Goal: Download file/media

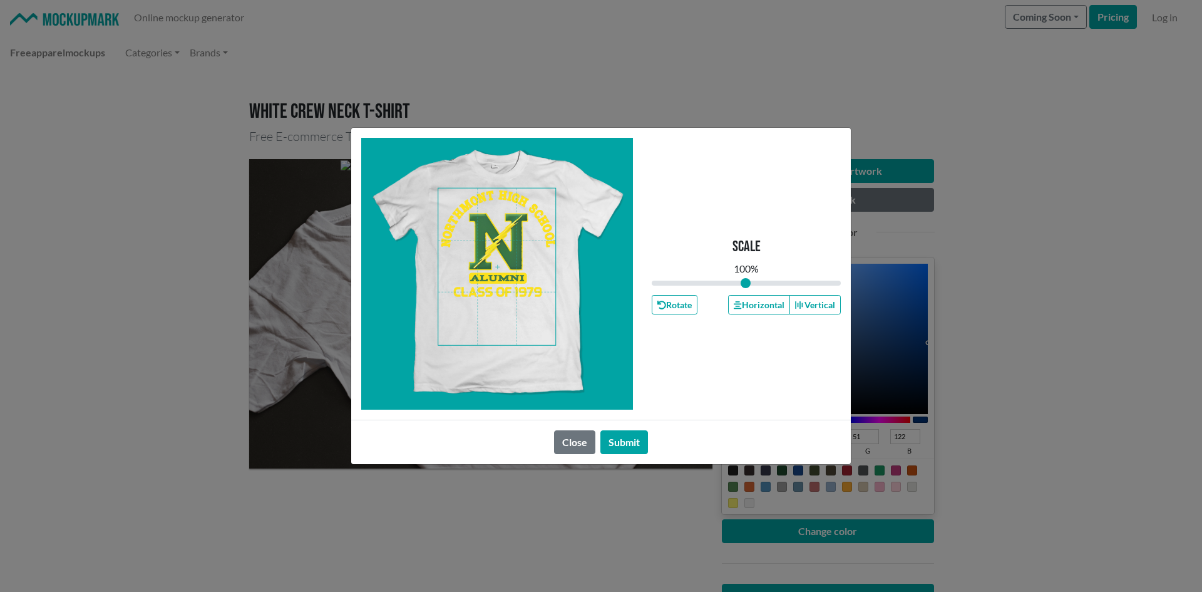
click at [500, 278] on span at bounding box center [496, 266] width 117 height 157
click at [503, 254] on span at bounding box center [496, 266] width 117 height 157
click at [732, 312] on button "Horizontal" at bounding box center [758, 304] width 61 height 19
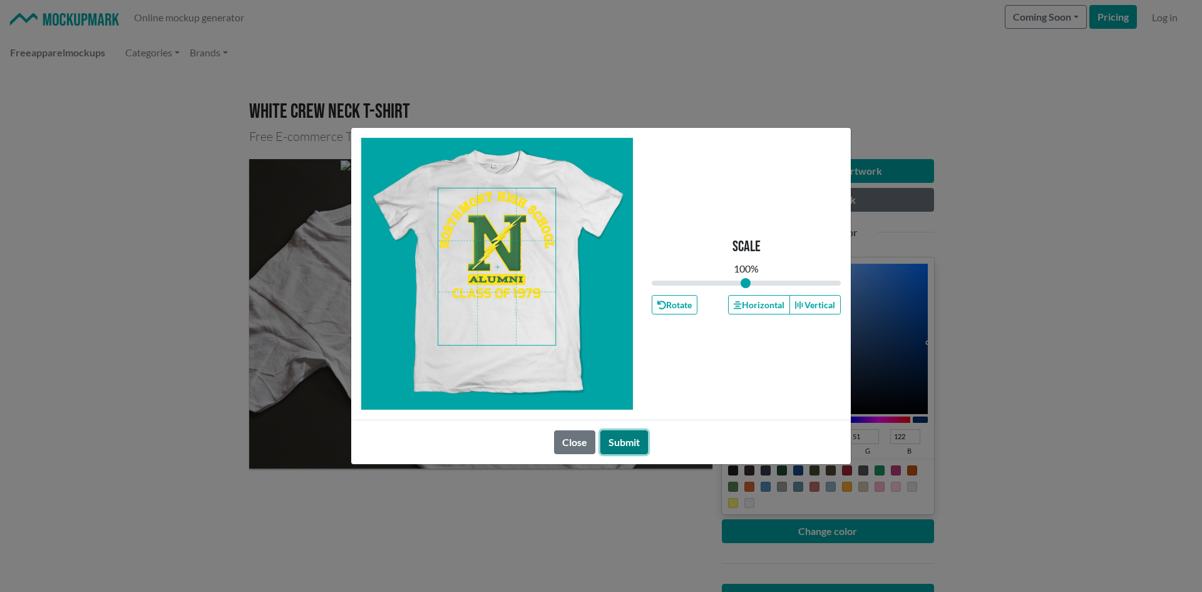
click at [624, 448] on button "Submit" at bounding box center [625, 442] width 48 height 24
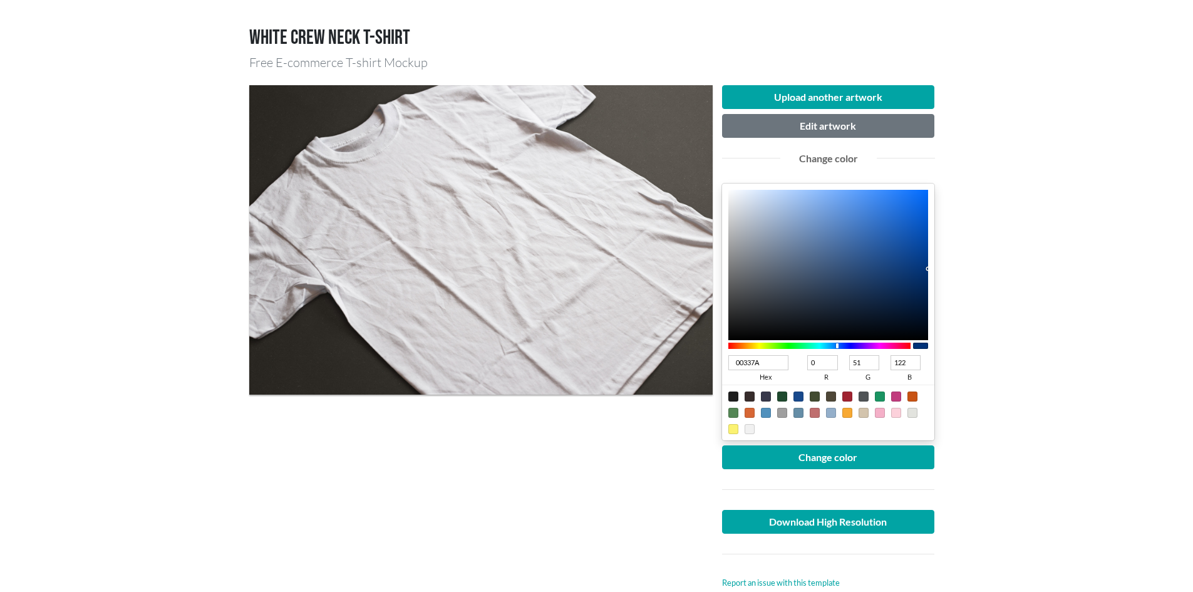
scroll to position [105, 0]
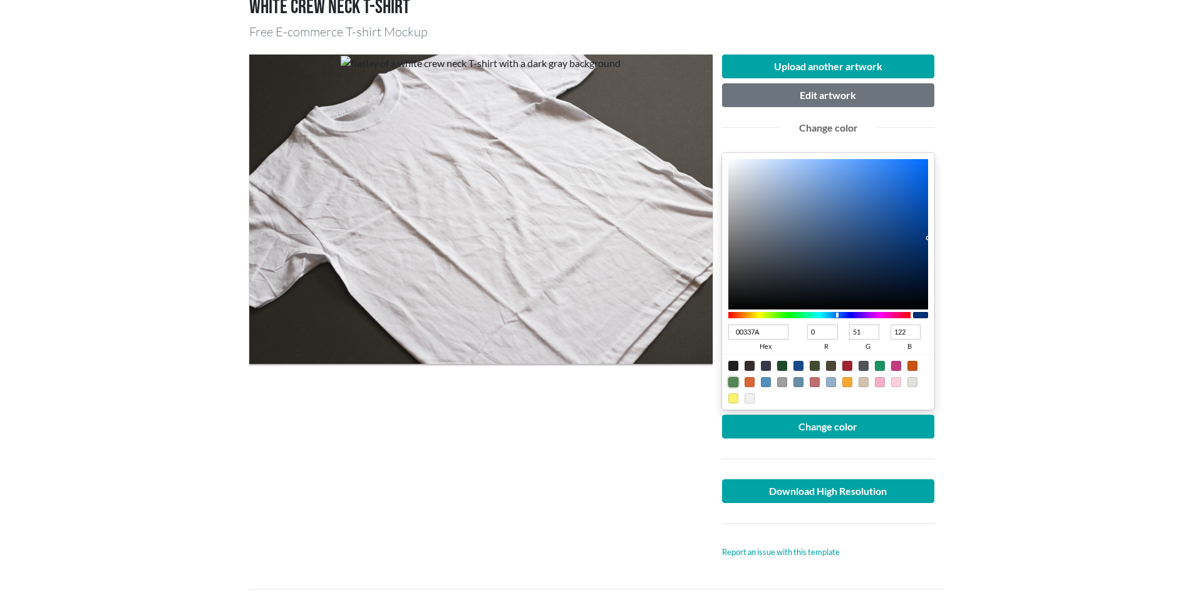
click at [734, 381] on div at bounding box center [733, 382] width 10 height 10
type input "548655"
type input "84"
type input "134"
type input "85"
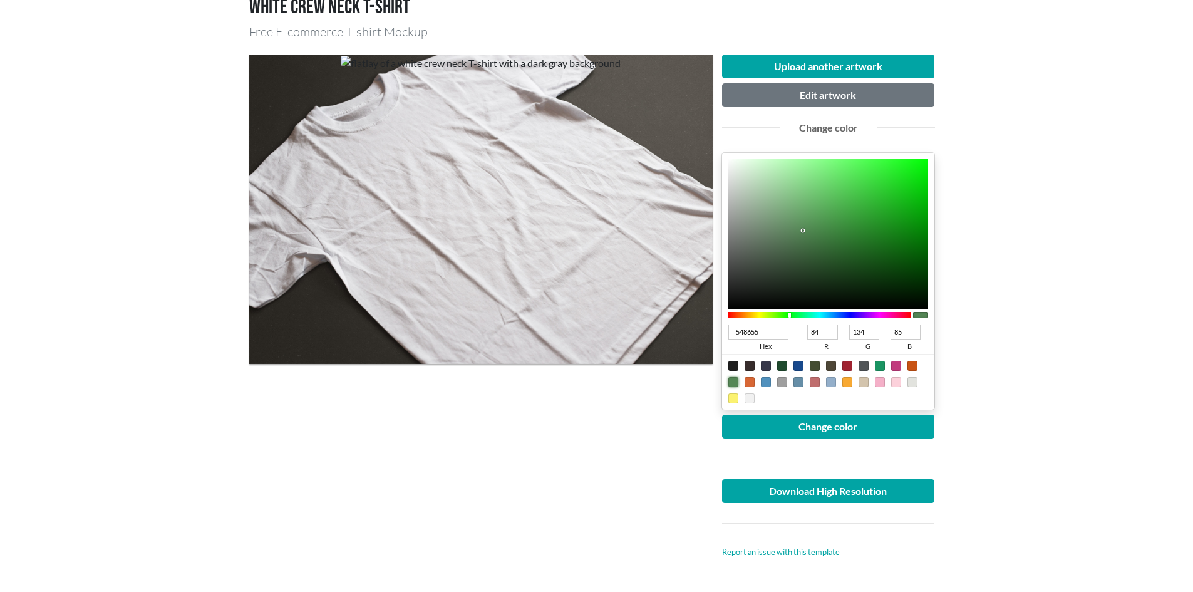
type input "369137"
type input "54"
type input "145"
type input "55"
type input "339134"
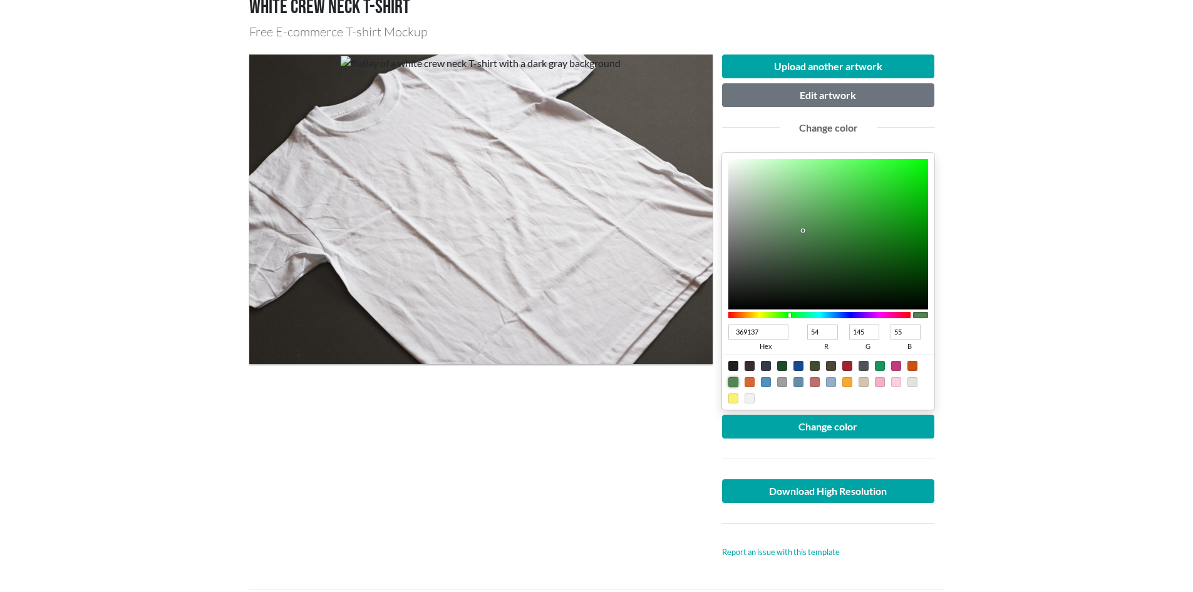
type input "51"
type input "52"
type input "28942A"
type input "40"
type input "148"
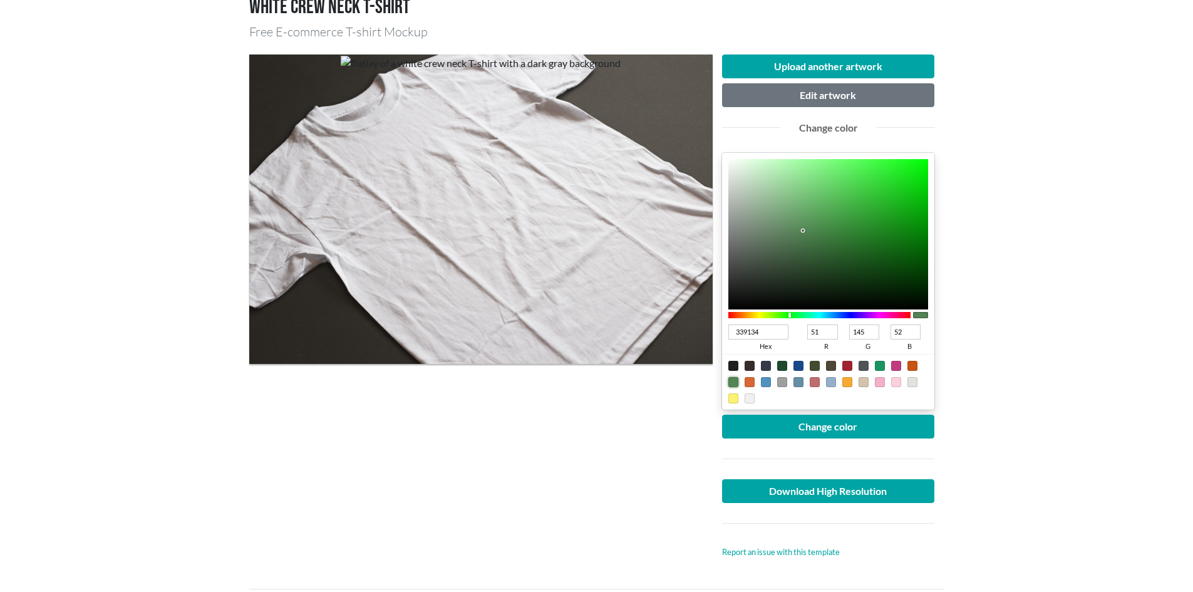
type input "42"
type input "219923"
type input "33"
type input "153"
type input "35"
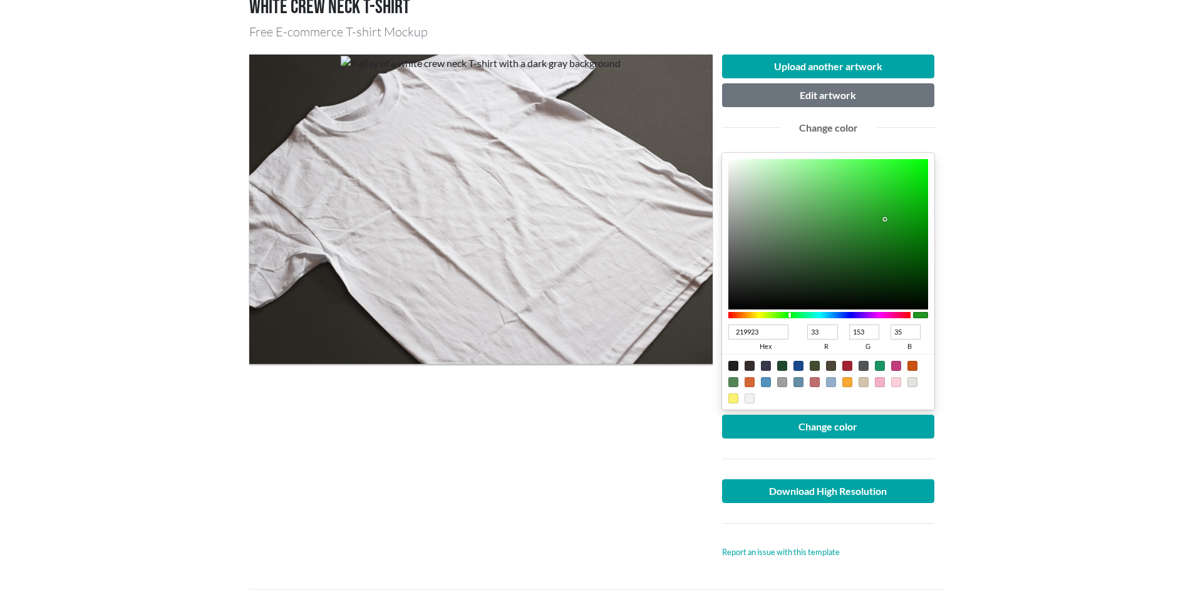
type input "189E1B"
type input "24"
type input "158"
type input "27"
type input "11A214"
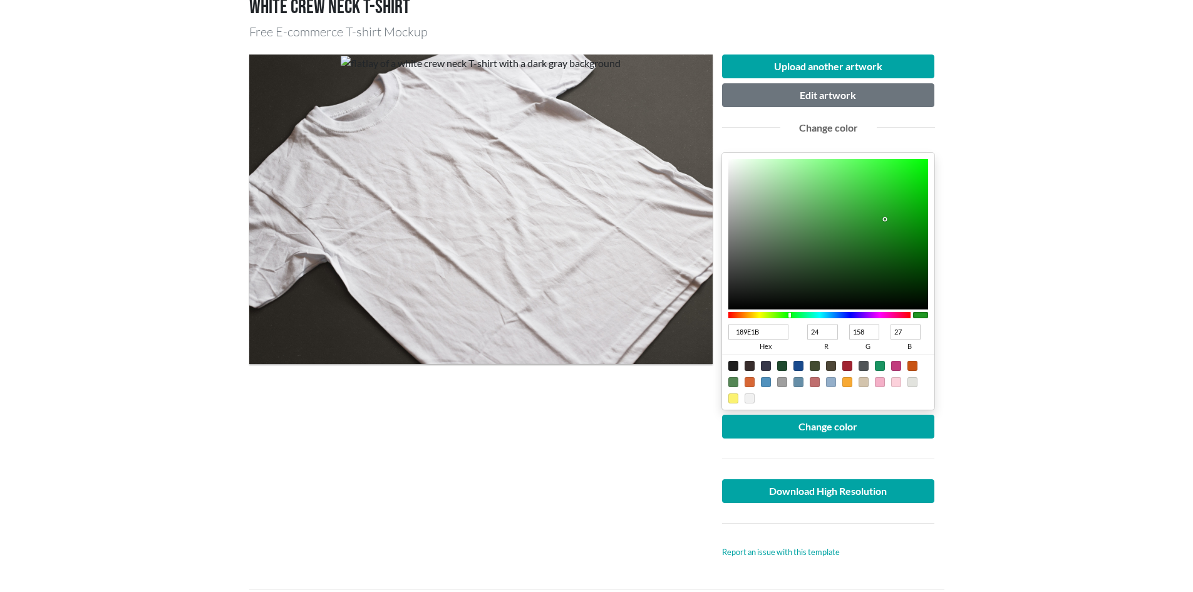
type input "17"
type input "162"
type input "20"
type input "0EA211"
type input "14"
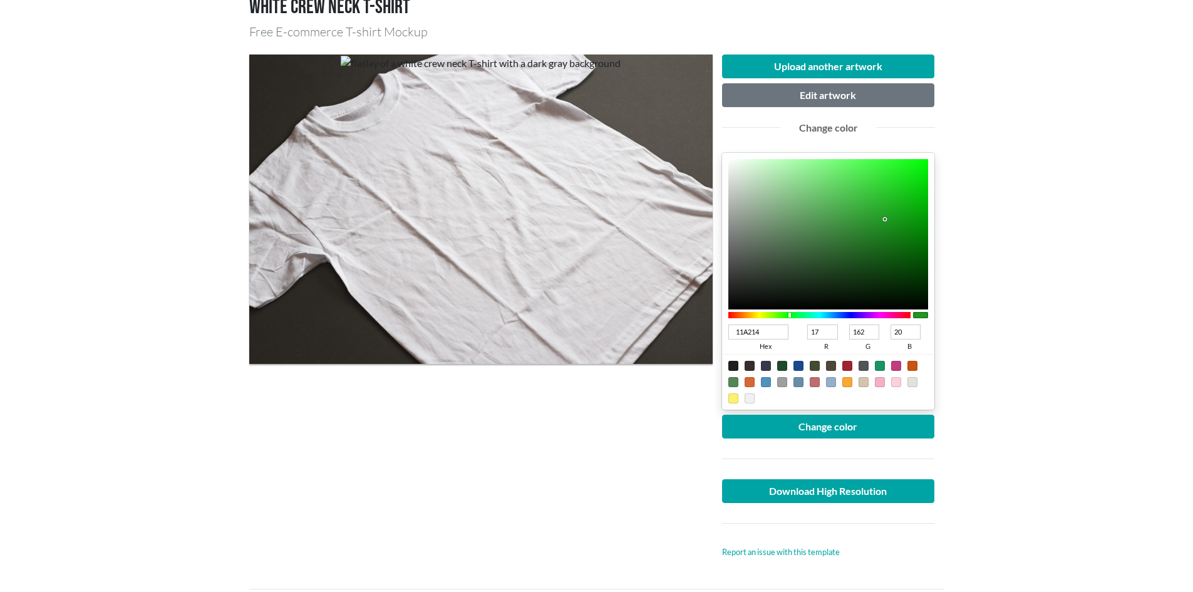
type input "17"
type input "0CA20F"
type input "12"
type input "15"
type input "0BA20E"
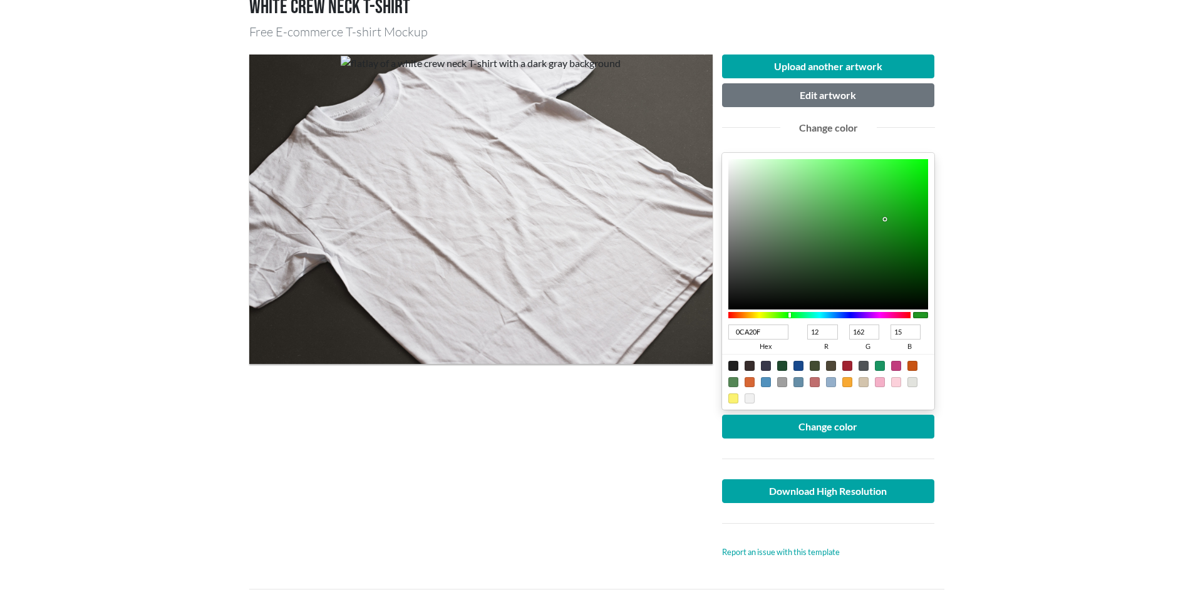
type input "11"
type input "14"
type input "0AA20D"
type input "10"
type input "13"
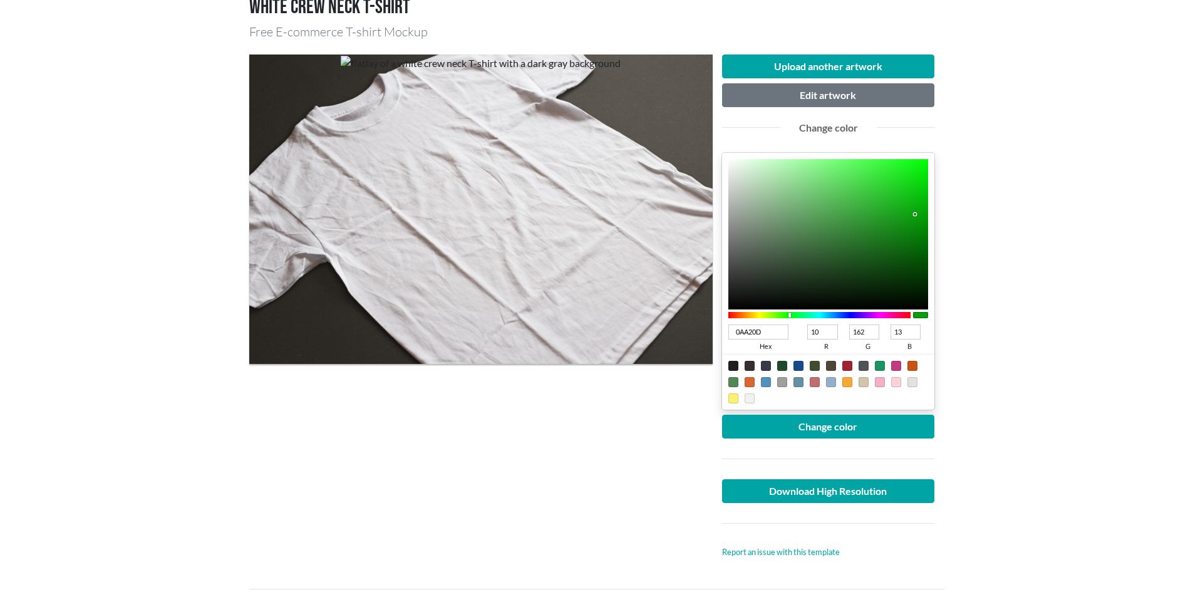
type input "08990B"
type input "8"
type input "153"
type input "11"
type input "079009"
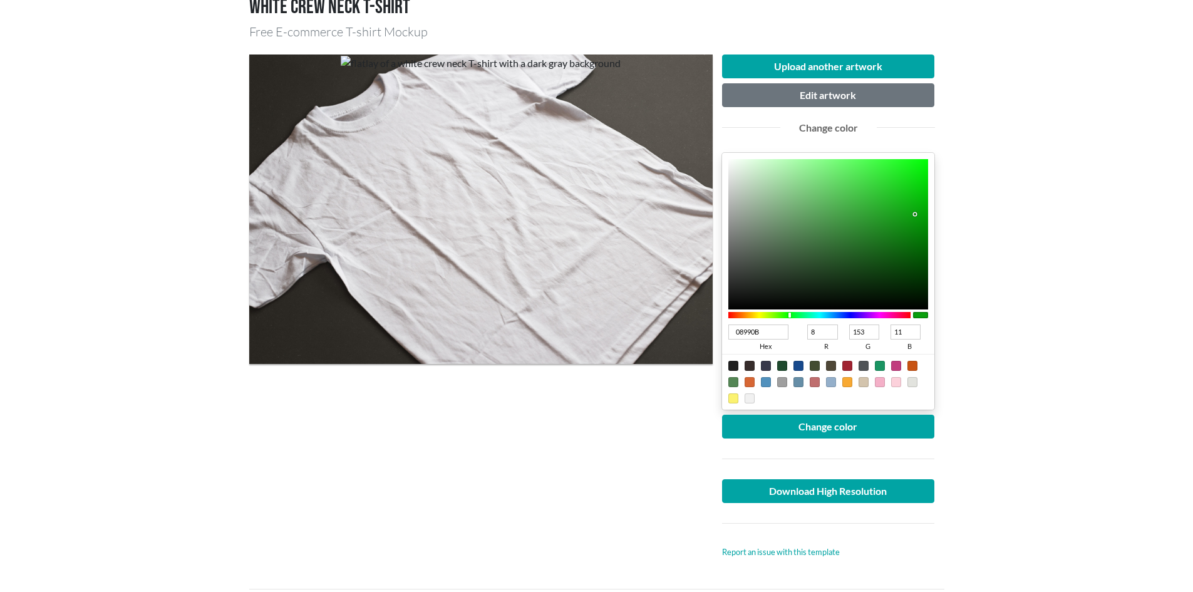
type input "7"
type input "144"
type input "9"
type input "068708"
type input "6"
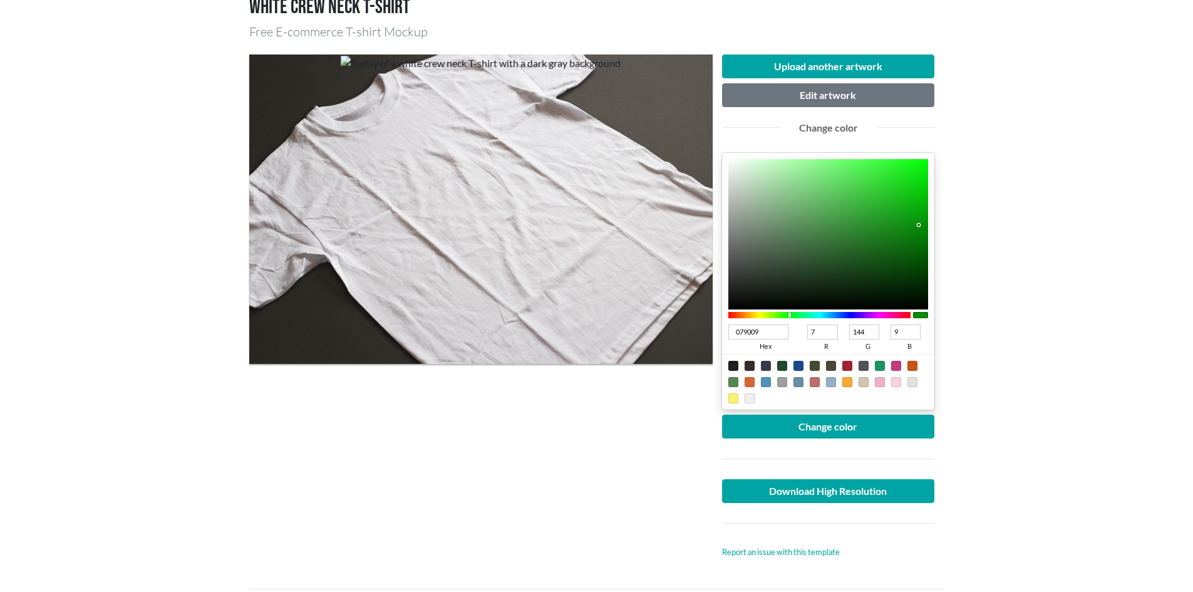
type input "135"
type input "8"
type input "068307"
type input "131"
type input "7"
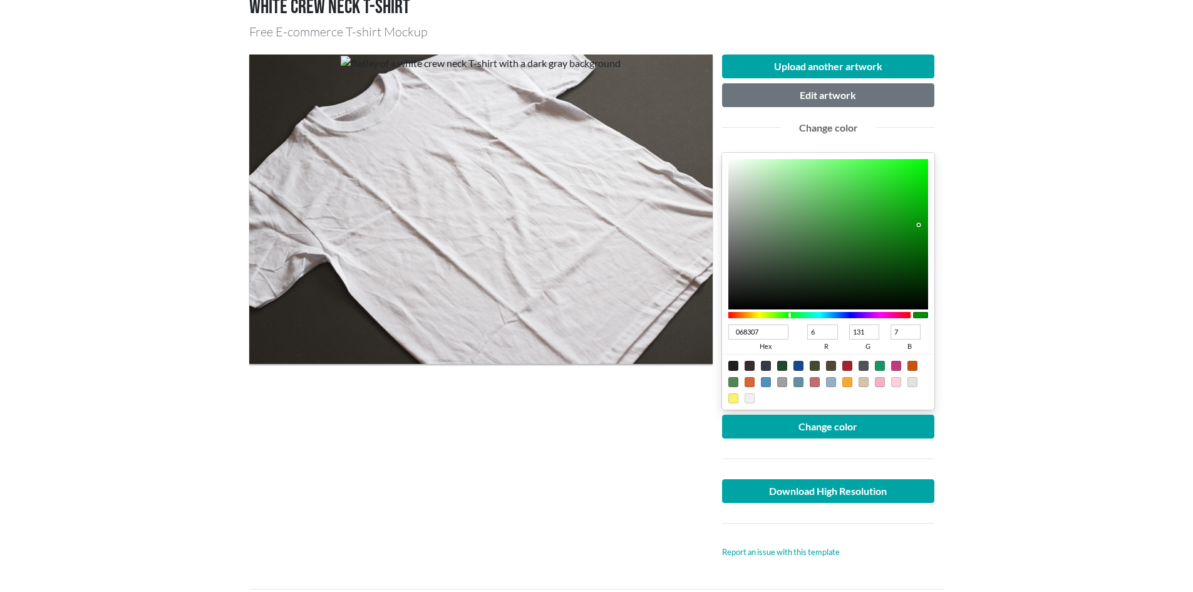
type input "058106"
type input "5"
type input "129"
type input "6"
type input "058006"
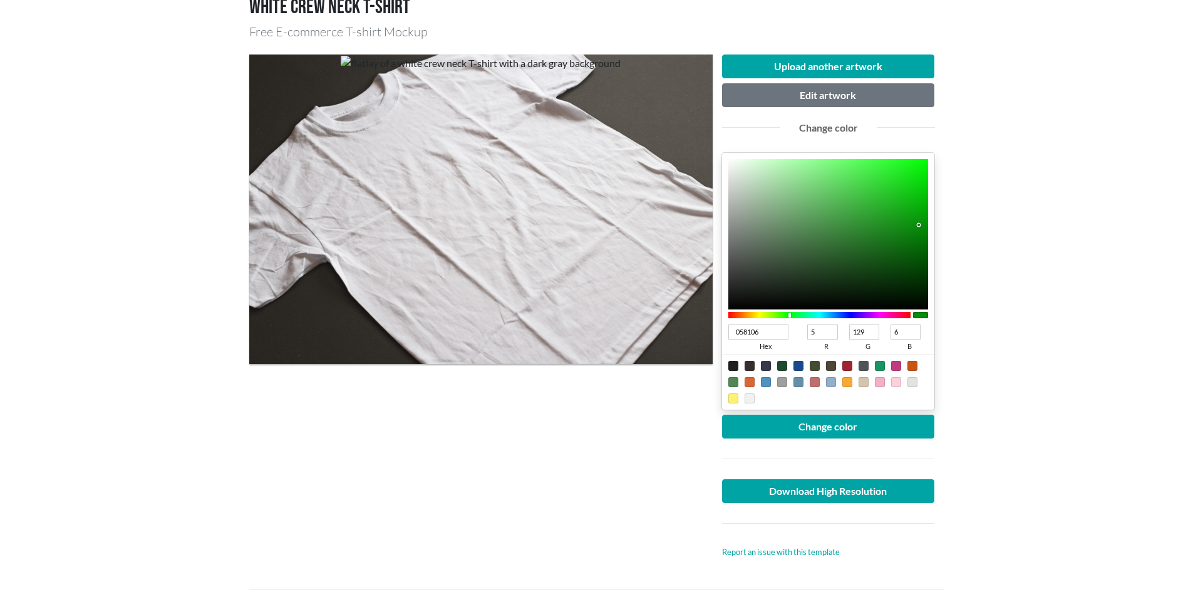
type input "128"
type input "038004"
type input "3"
type input "4"
type input "008101"
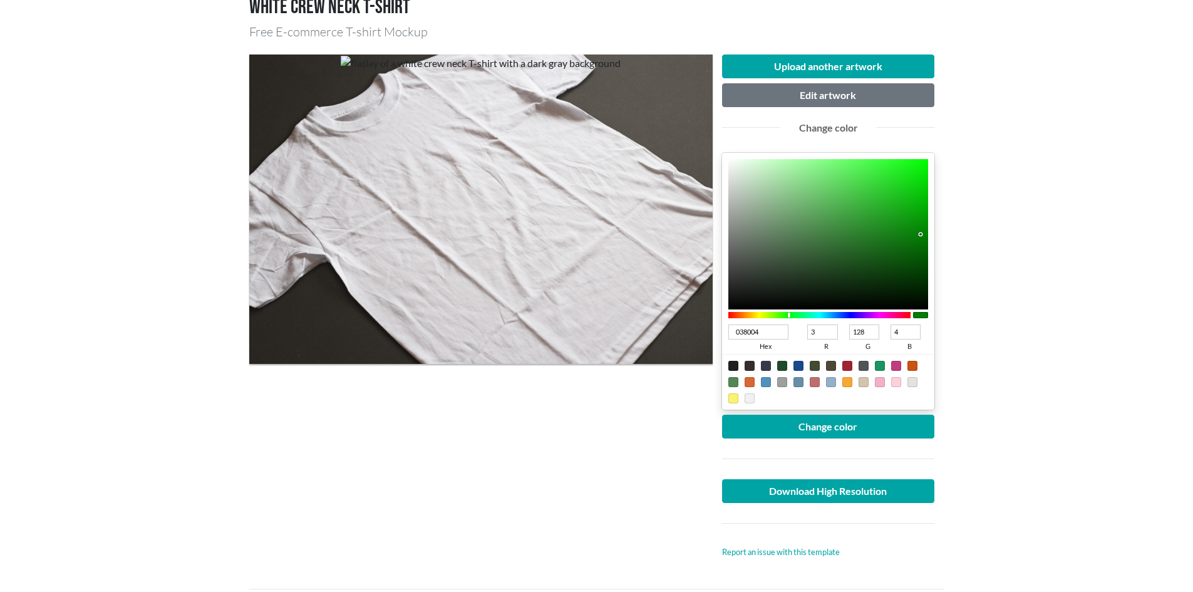
type input "0"
type input "129"
type input "1"
type input "008301"
type input "131"
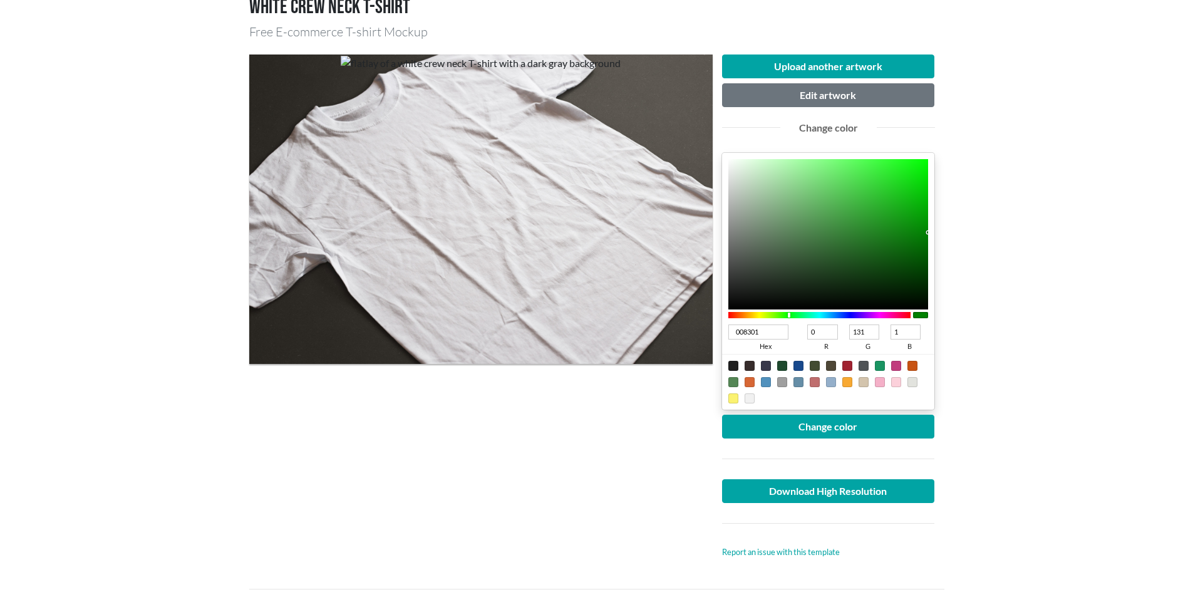
drag, startPoint x: 865, startPoint y: 224, endPoint x: 936, endPoint y: 232, distance: 71.3
click at [936, 232] on div "Upload another artwork Edit artwork Change color 008301 hex 0 r 131 g 1 b 100 a…" at bounding box center [829, 306] width 232 height 504
click at [870, 430] on button "Change color" at bounding box center [828, 427] width 213 height 24
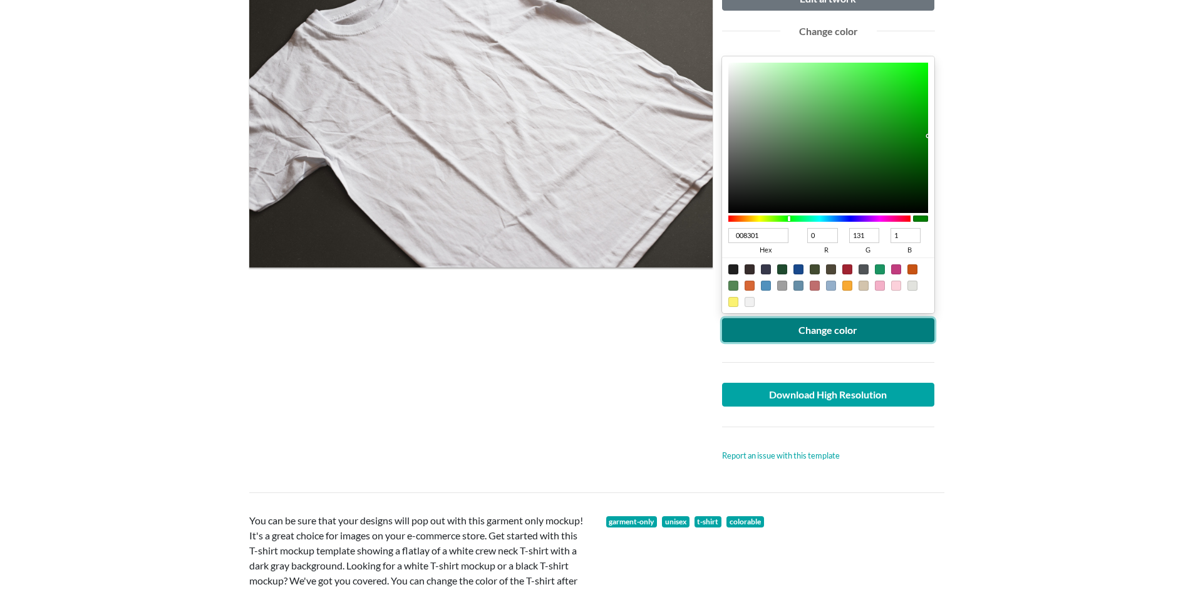
scroll to position [209, 0]
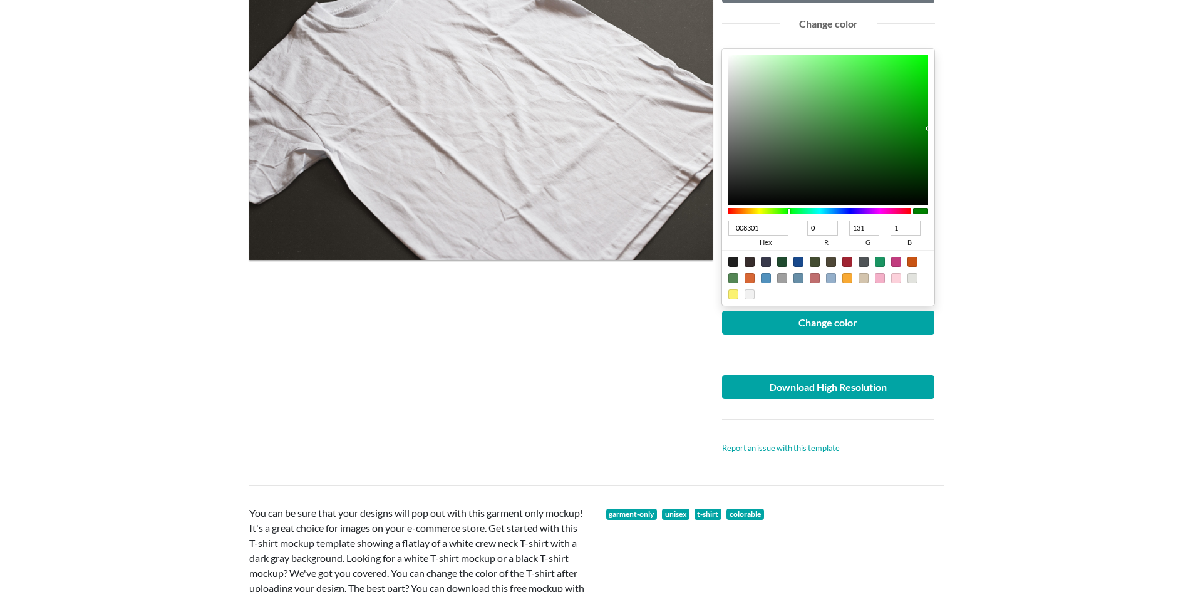
type input "068607"
type input "6"
type input "134"
type input "7"
type input "058606"
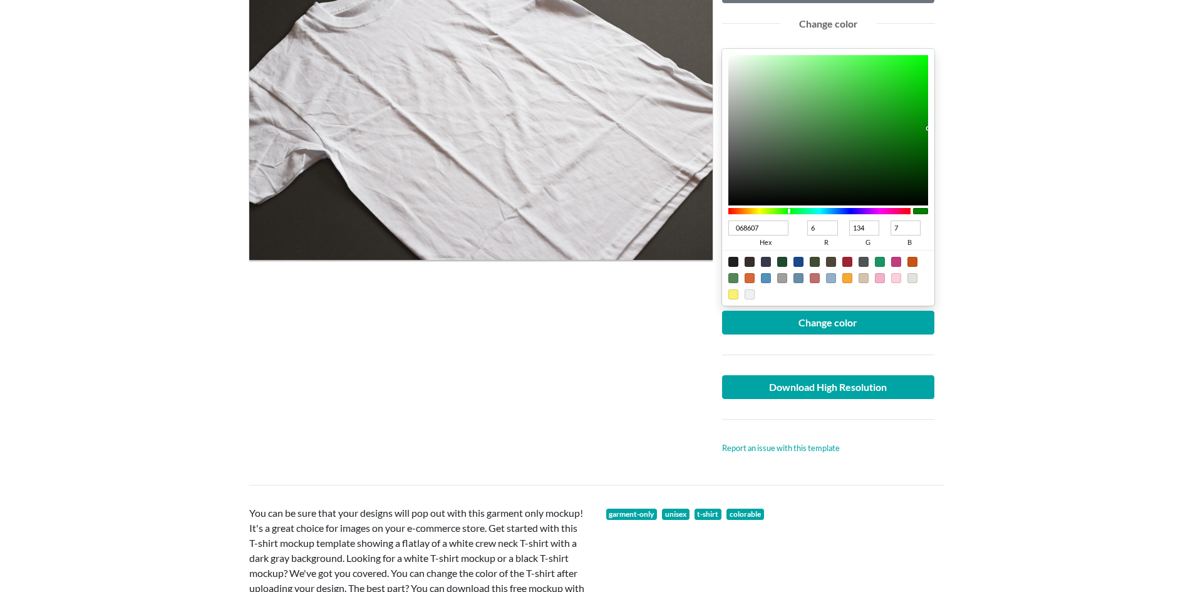
type input "5"
type input "6"
type input "027F03"
type input "2"
type input "127"
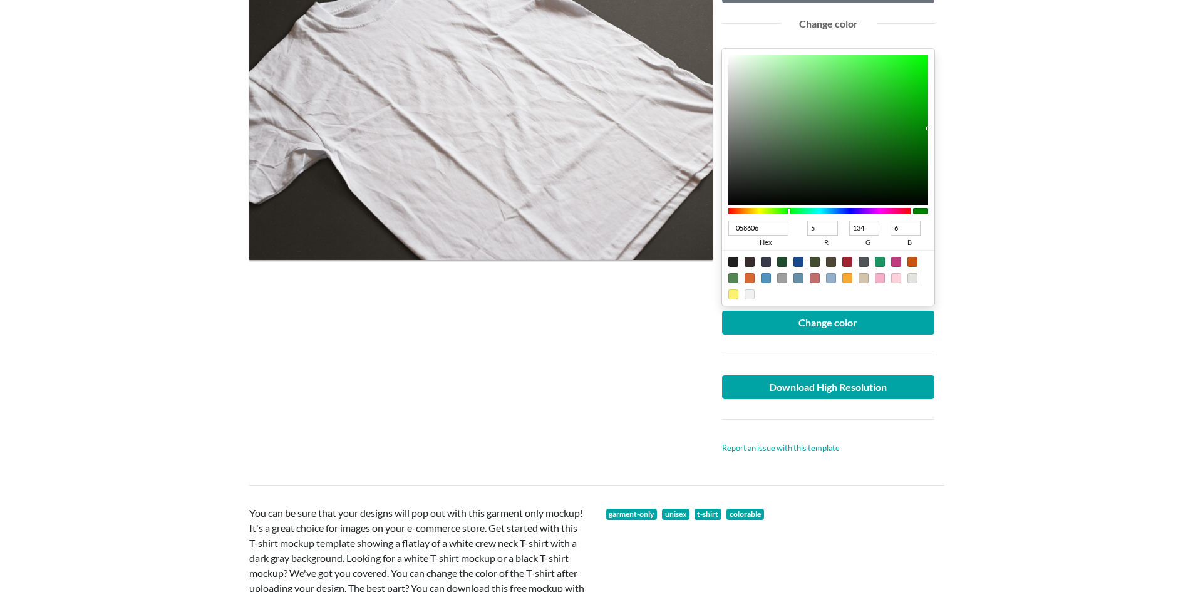
type input "3"
type input "007B01"
type input "0"
type input "123"
type input "1"
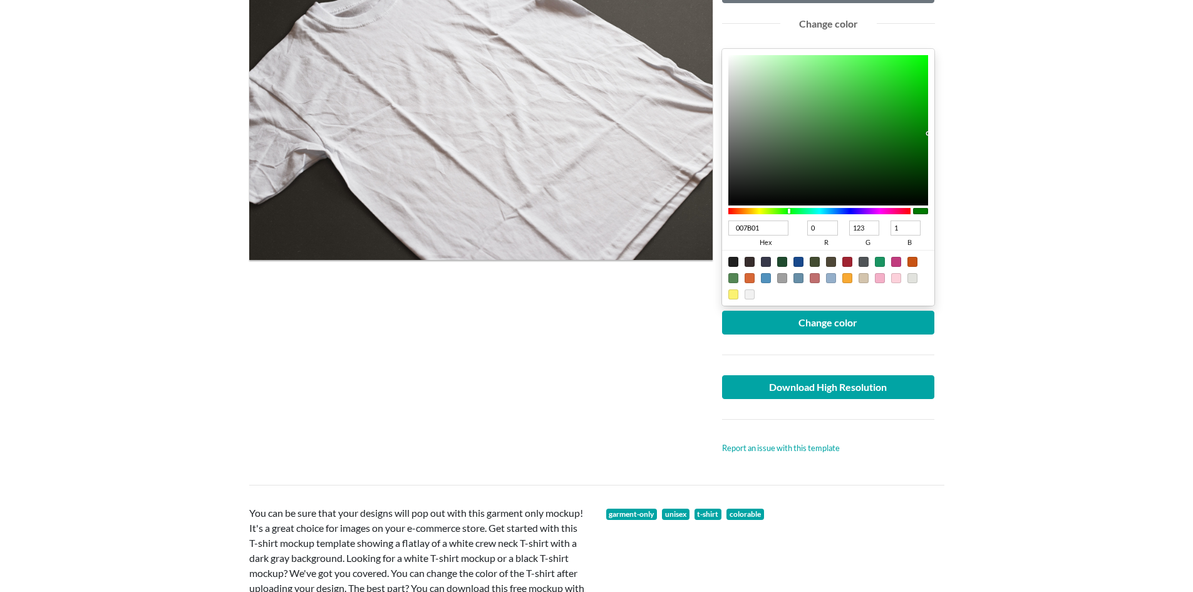
type input "007701"
type input "119"
type input "007601"
type input "118"
type input "007501"
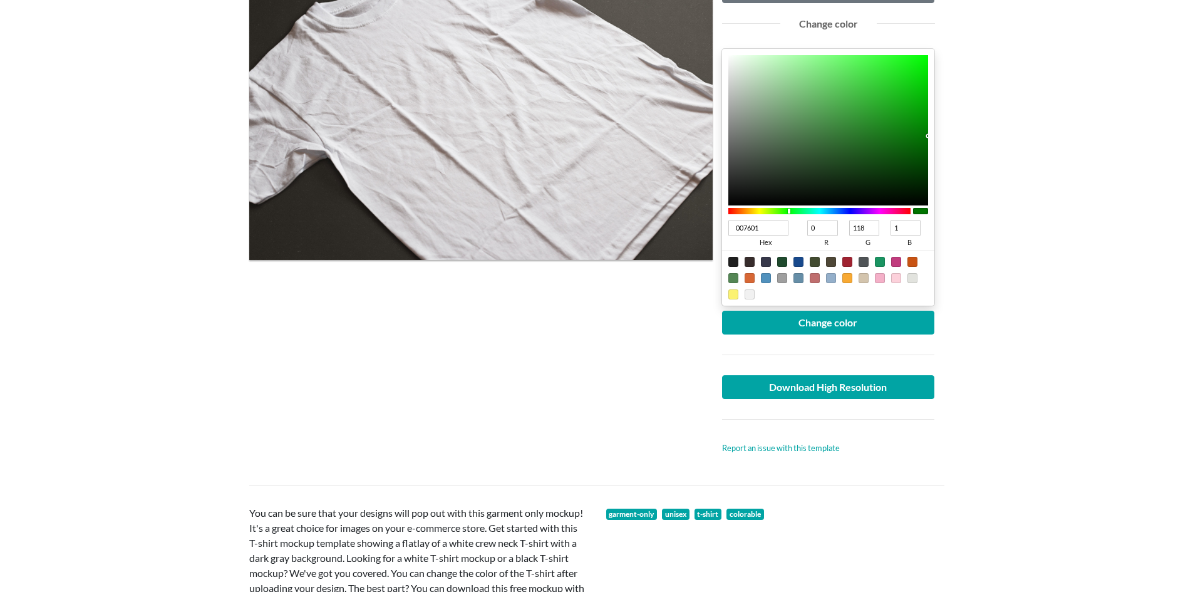
type input "117"
type input "007301"
type input "115"
type input "007001"
type input "112"
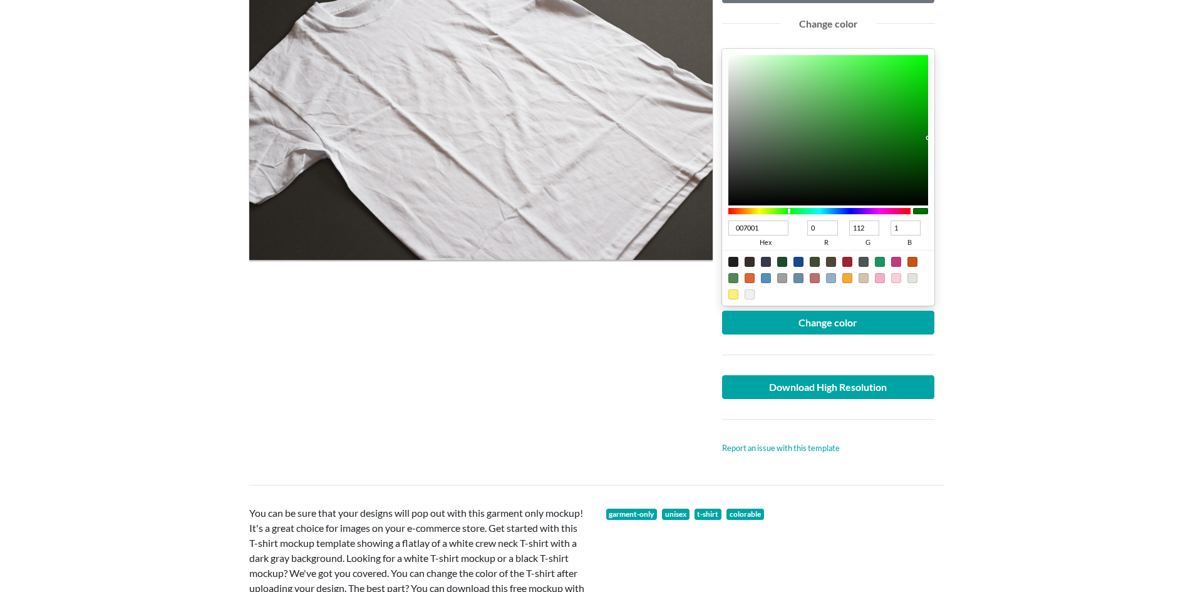
type input "006F01"
type input "111"
type input "006D01"
type input "109"
type input "006B01"
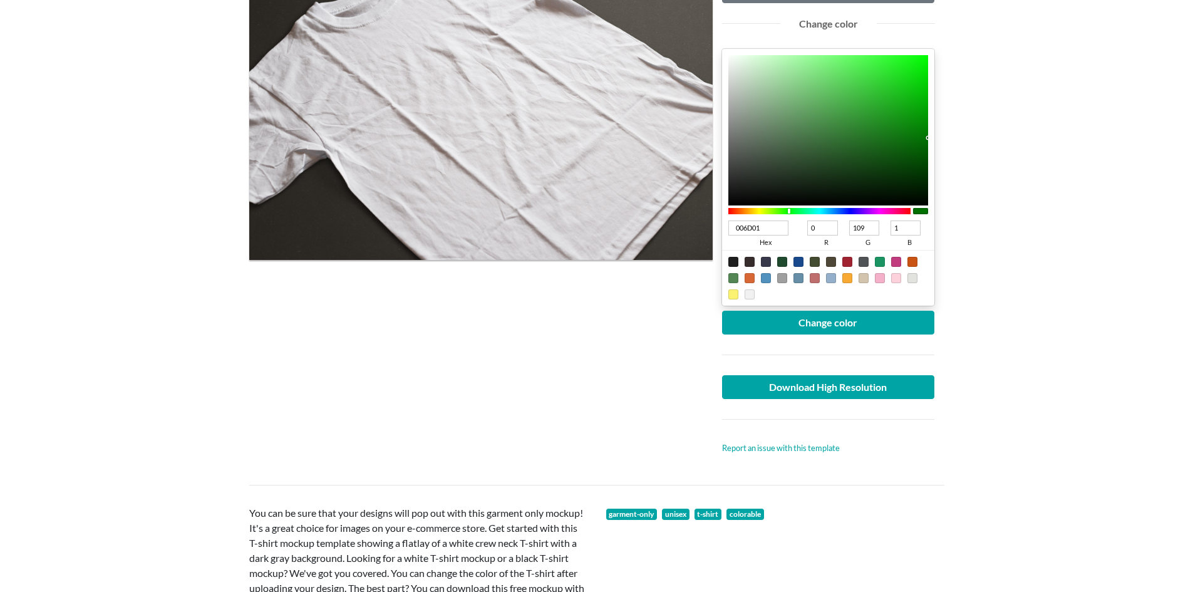
type input "107"
drag, startPoint x: 920, startPoint y: 127, endPoint x: 936, endPoint y: 143, distance: 23.0
click at [936, 143] on div "Upload another artwork Edit artwork Change color 006B01 hex 0 r 107 g 1 b 100 a…" at bounding box center [829, 203] width 232 height 504
click at [880, 326] on button "Change color" at bounding box center [828, 323] width 213 height 24
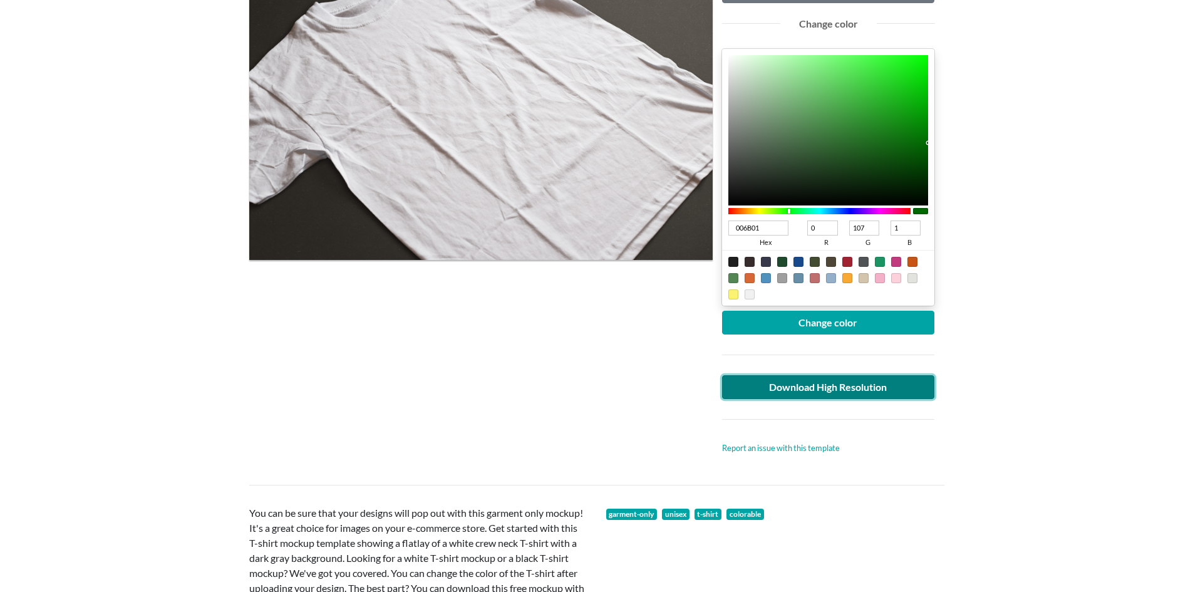
click at [887, 384] on link "Download High Resolution" at bounding box center [828, 387] width 213 height 24
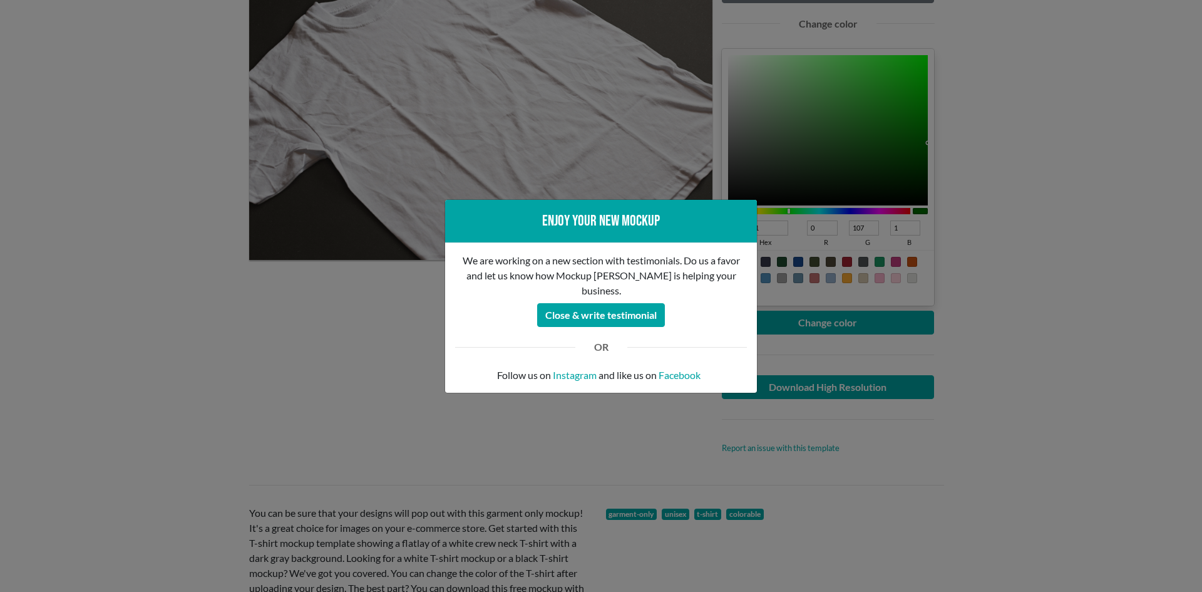
click at [249, 302] on div "Enjoy your new mockup We are working on a new section with testimonials. Do us …" at bounding box center [601, 296] width 1202 height 592
